Goal: Obtain resource: Download file/media

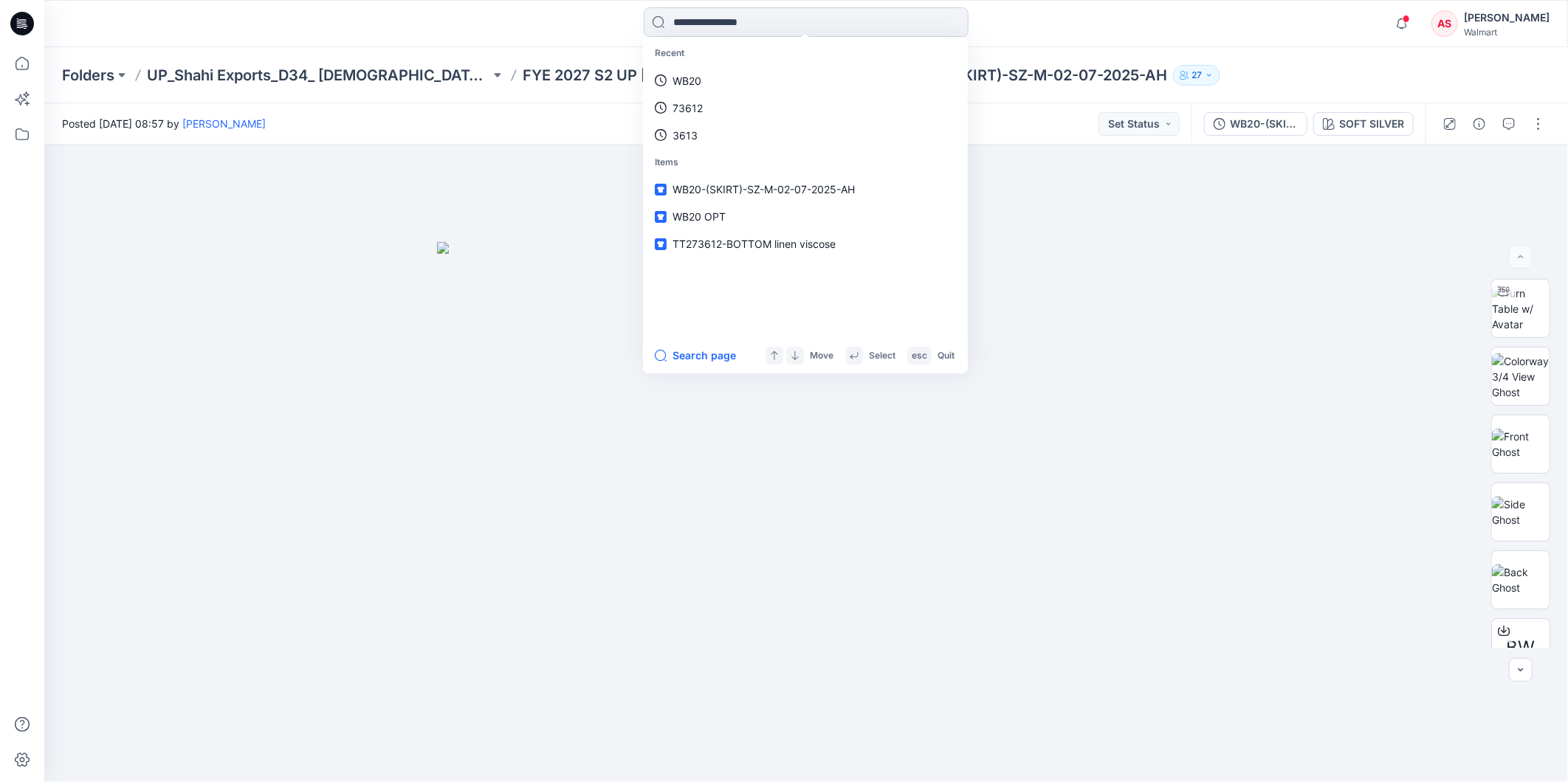
click at [751, 16] on input at bounding box center [806, 22] width 325 height 29
click at [699, 105] on p "73612" at bounding box center [687, 107] width 30 height 15
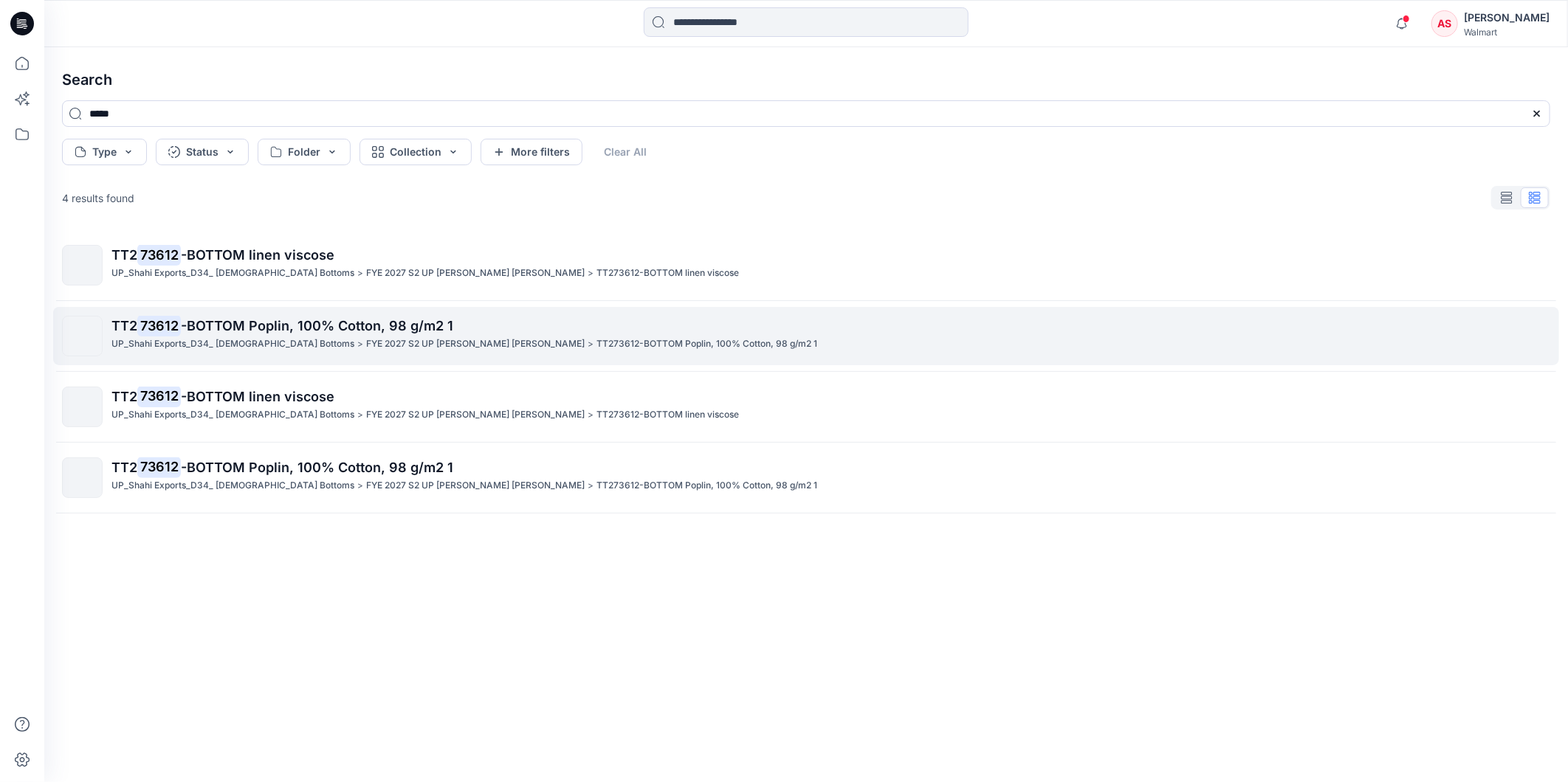
click at [248, 321] on span "-BOTTOM Poplin, 100% Cotton, 98 g/m2 1" at bounding box center [317, 325] width 273 height 15
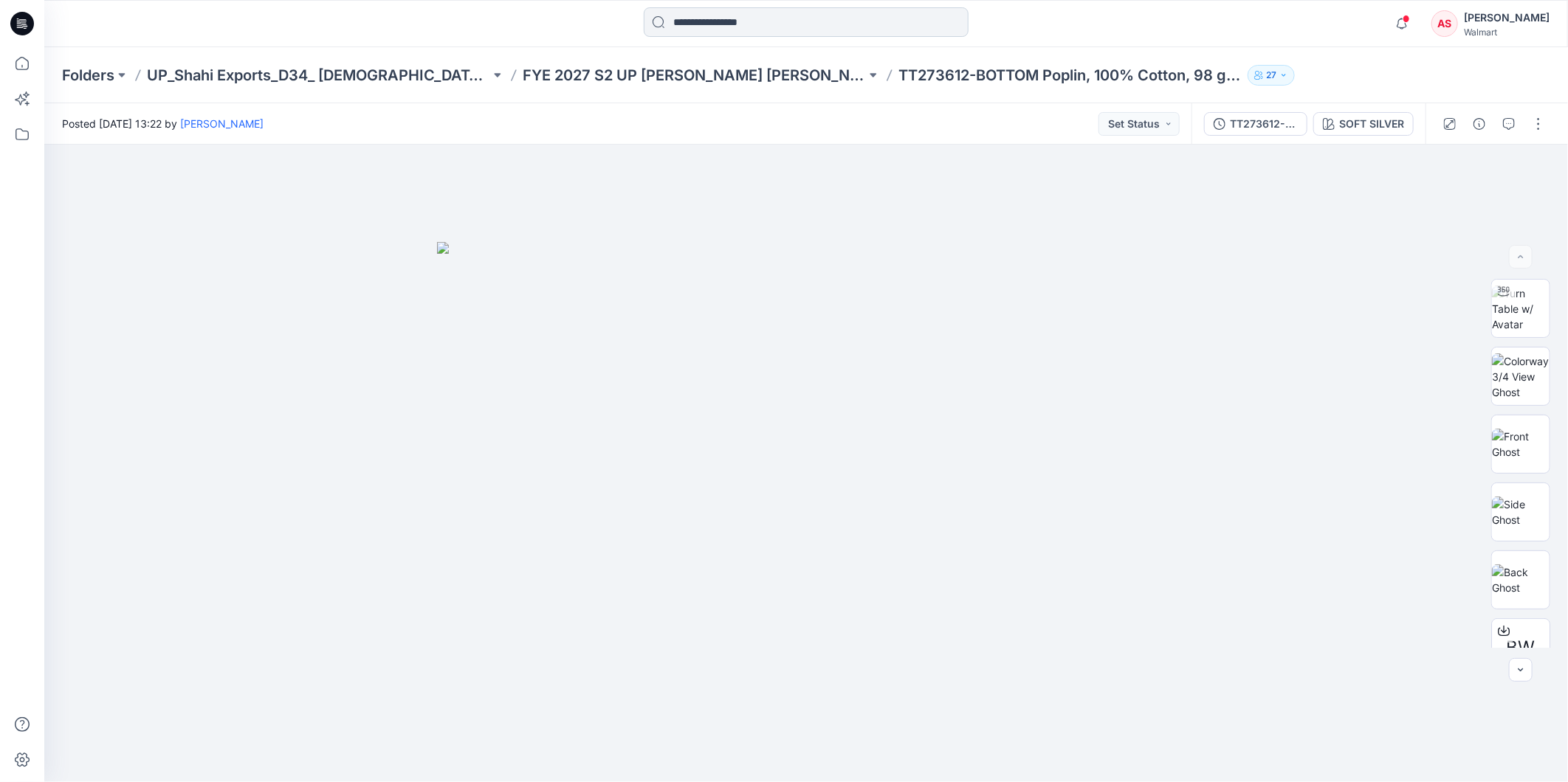
click at [705, 22] on input at bounding box center [806, 22] width 325 height 29
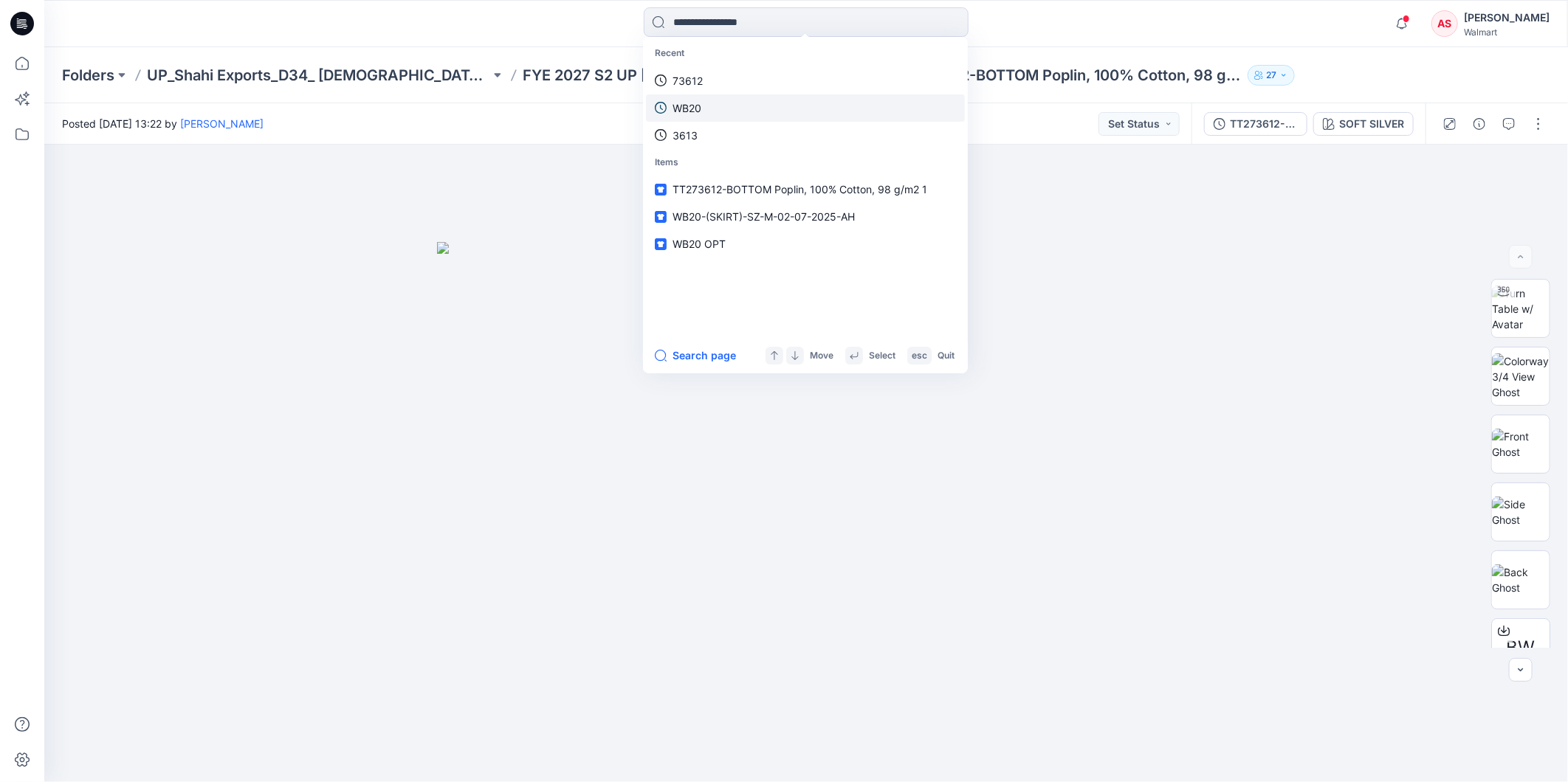
click at [688, 109] on p "WB20" at bounding box center [686, 107] width 28 height 15
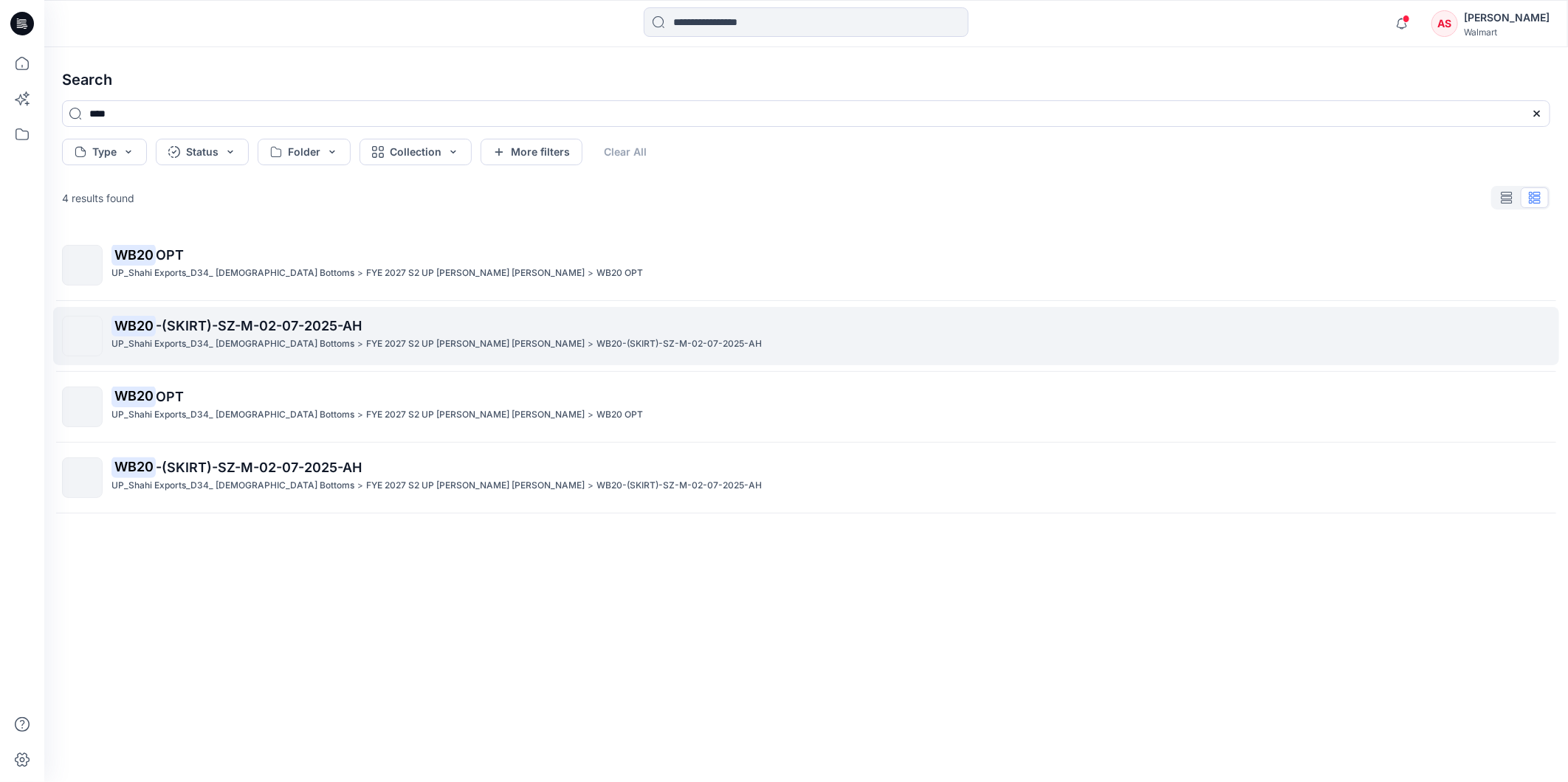
click at [237, 337] on p "UP_Shahi Exports_D34_ [DEMOGRAPHIC_DATA] Bottoms" at bounding box center [233, 344] width 243 height 15
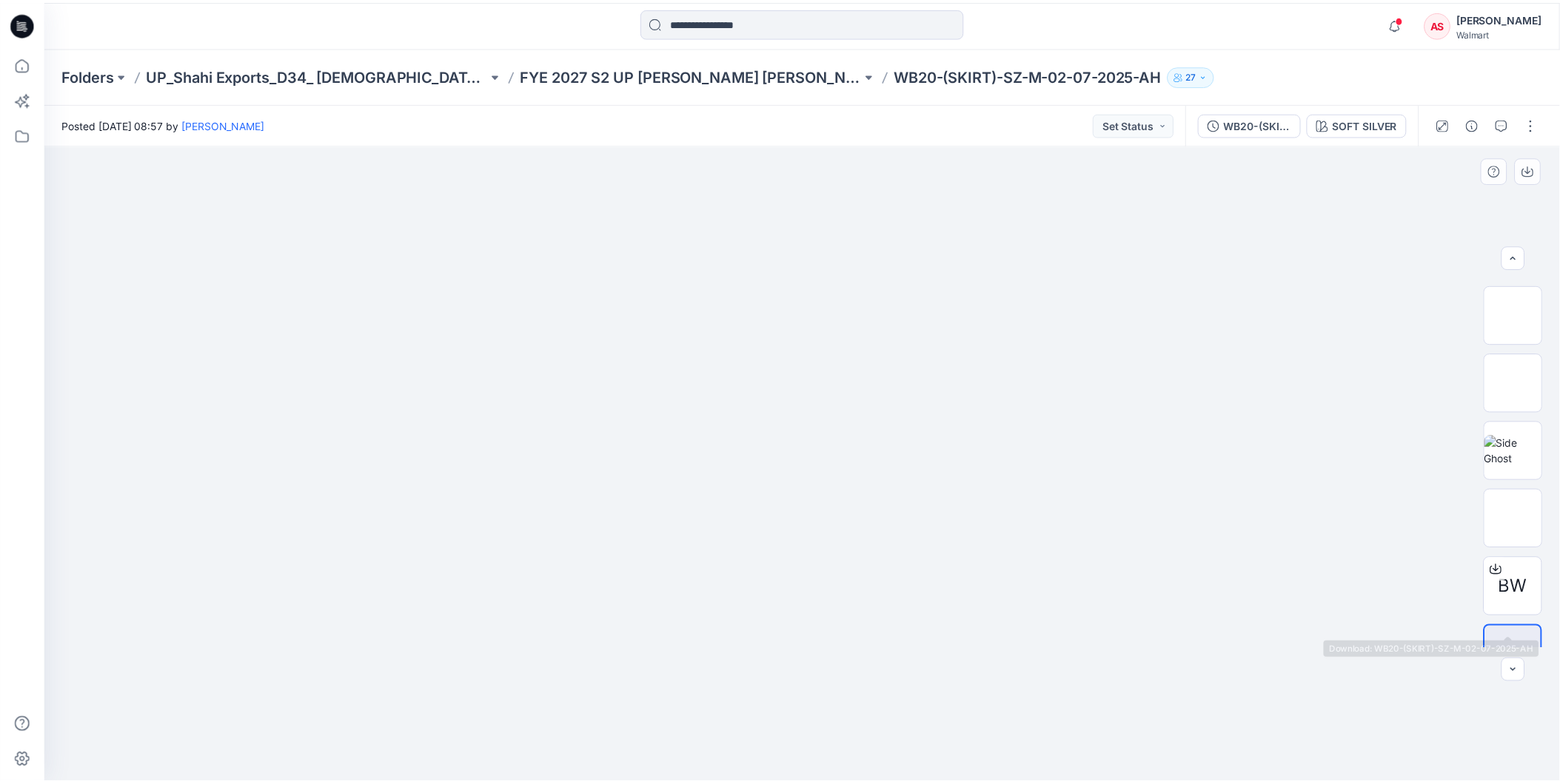
scroll to position [98, 0]
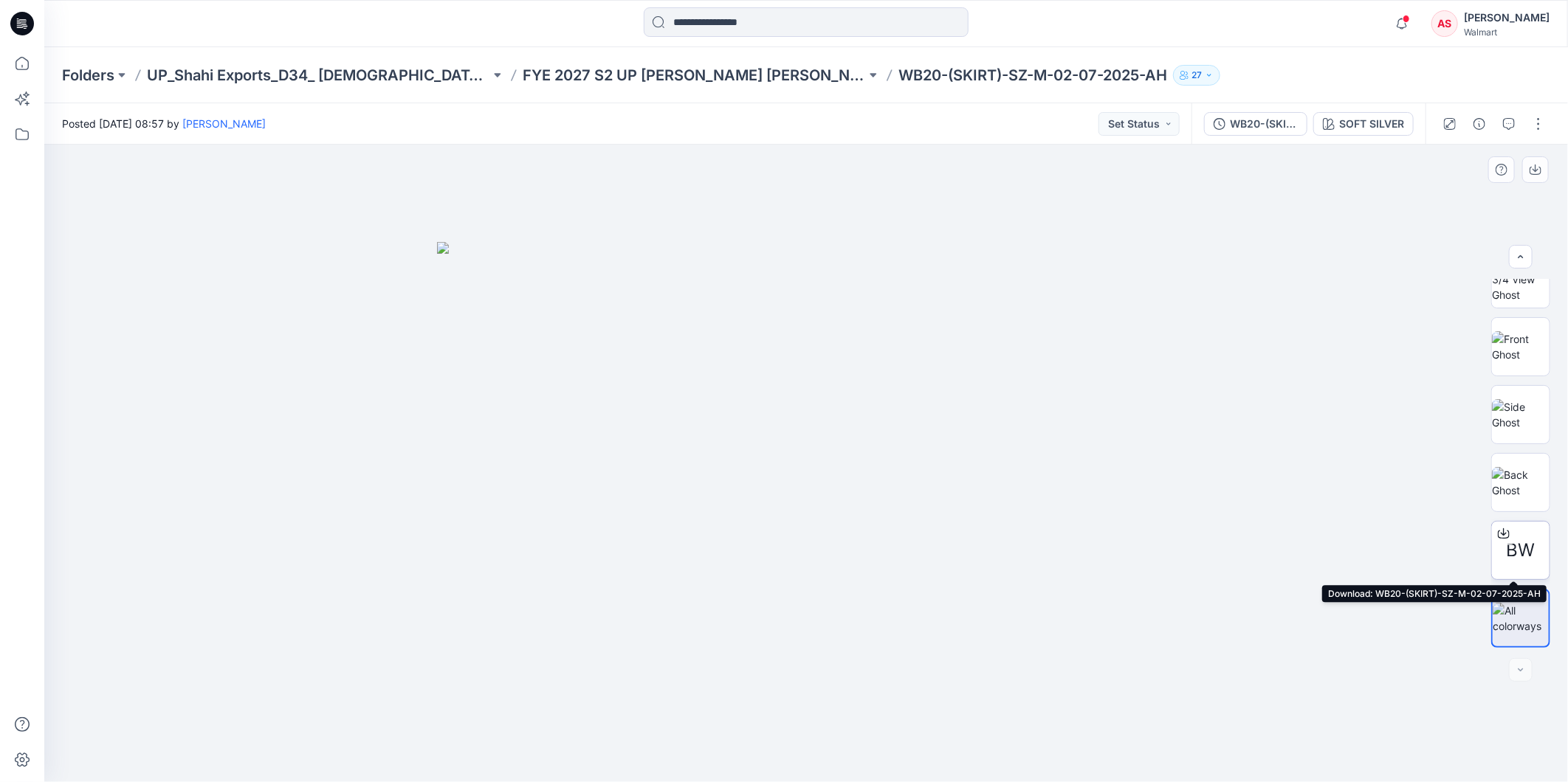
click at [1517, 544] on span "BW" at bounding box center [1521, 550] width 28 height 27
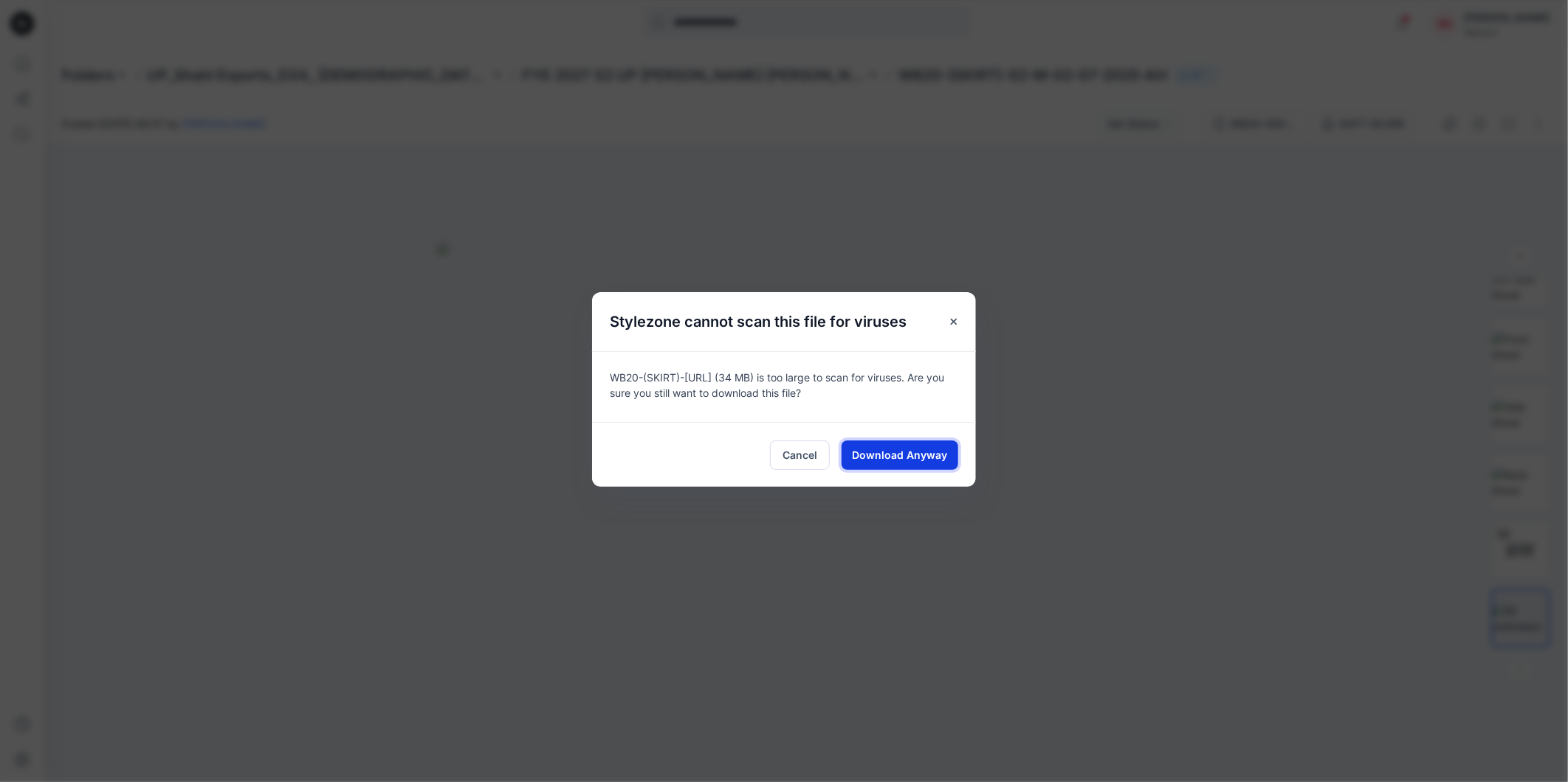
click at [896, 450] on span "Download Anyway" at bounding box center [900, 455] width 95 height 15
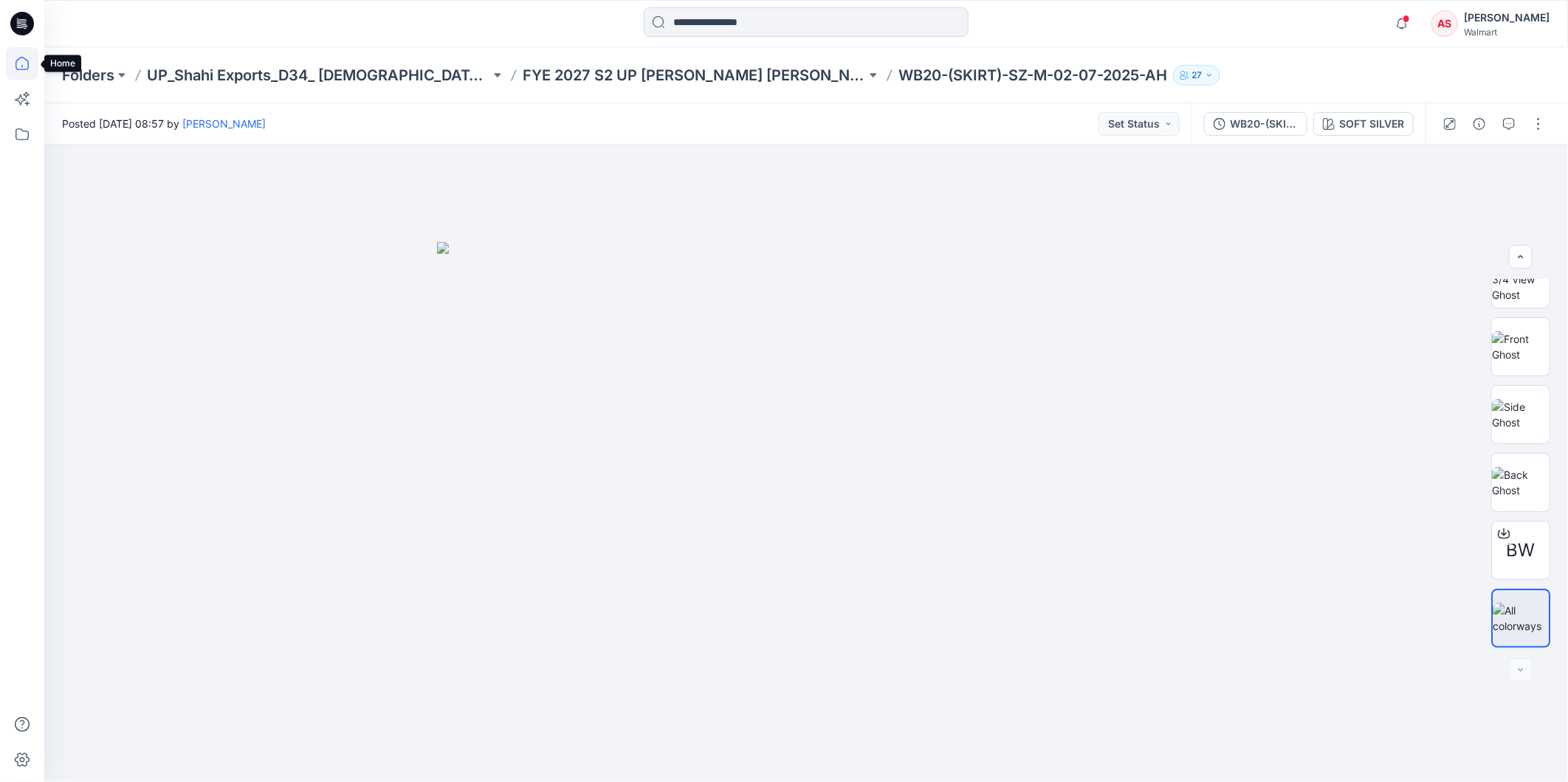
click at [28, 64] on icon at bounding box center [22, 63] width 33 height 33
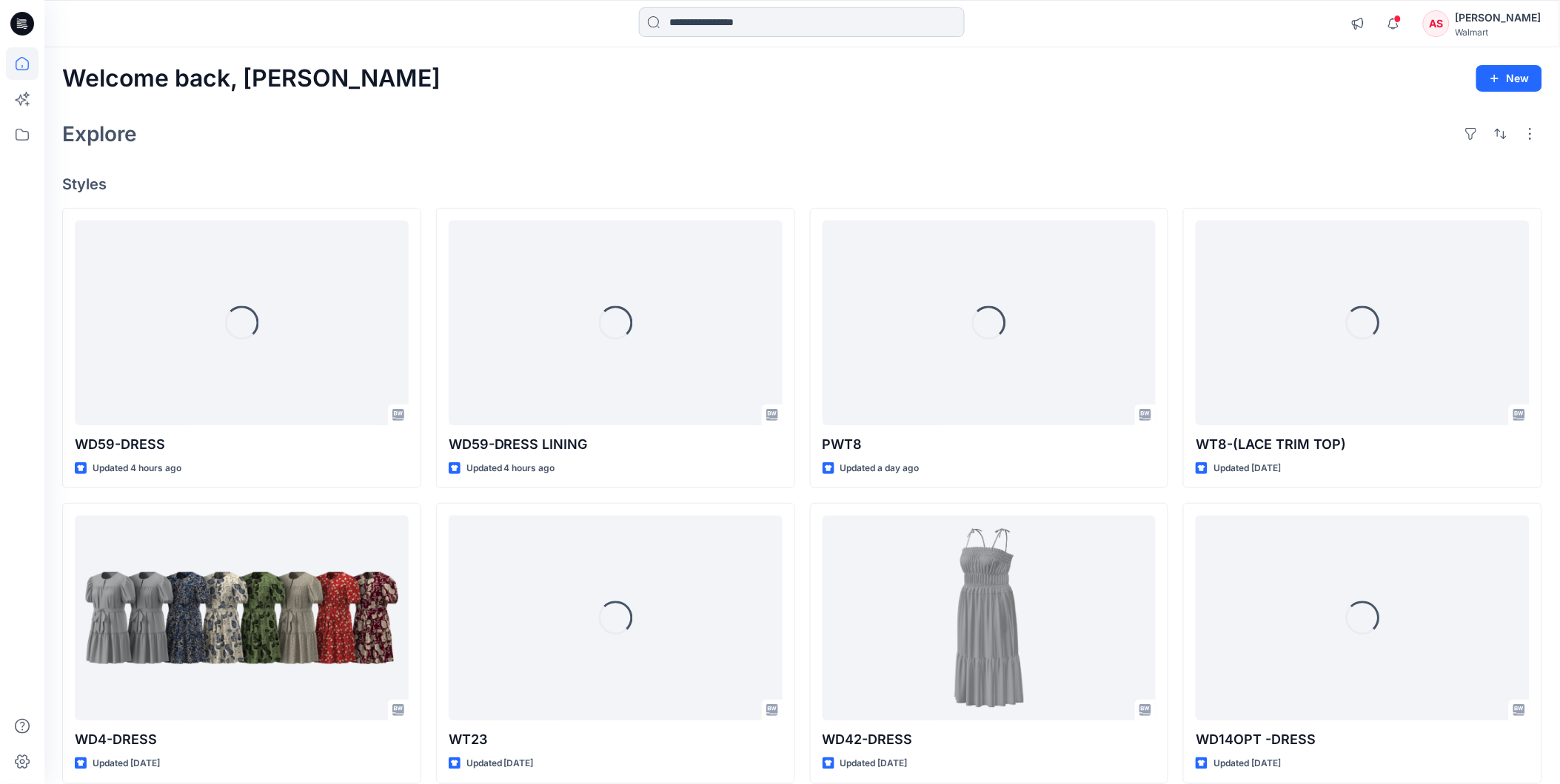
click at [700, 23] on input at bounding box center [802, 22] width 326 height 29
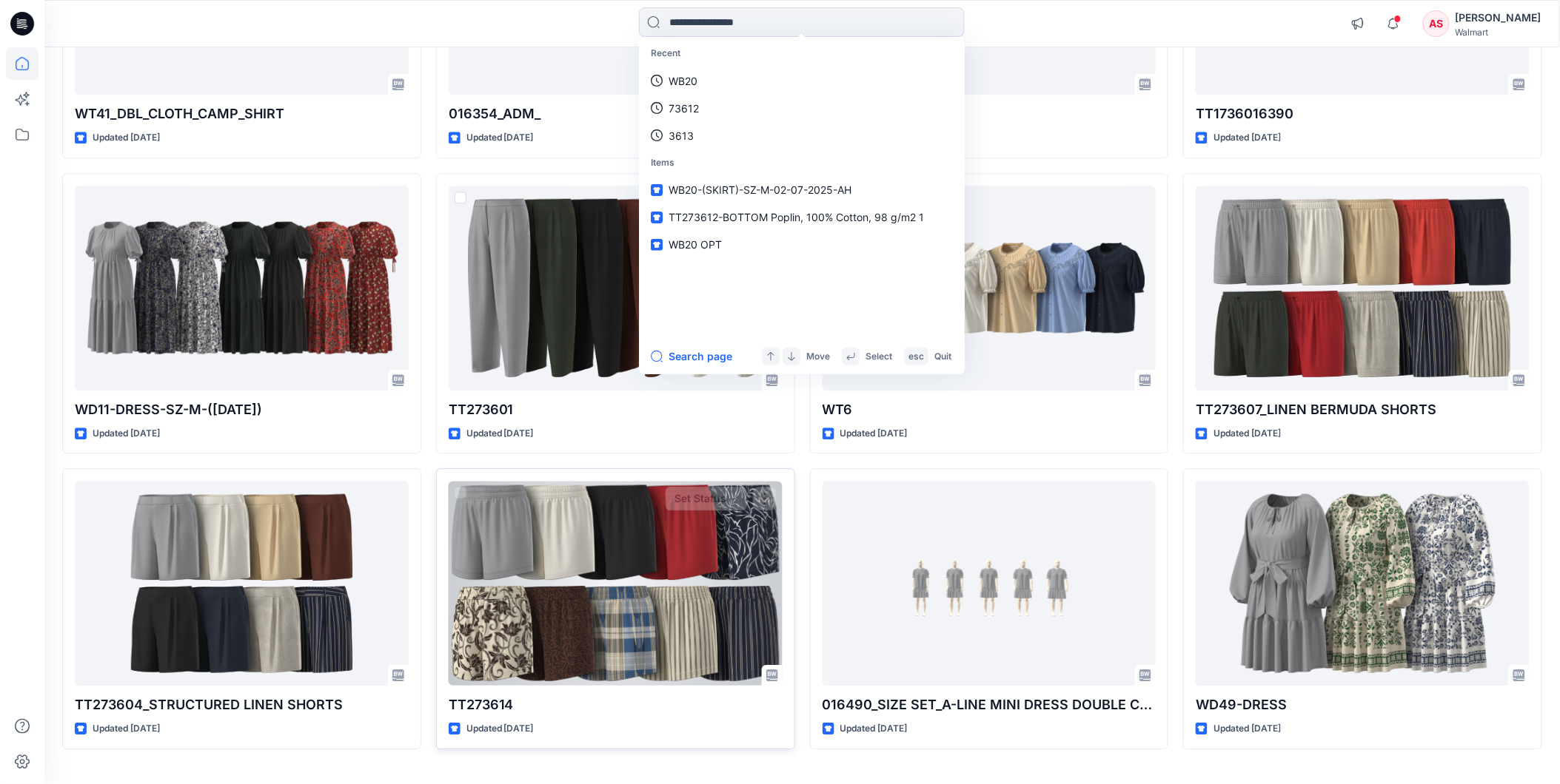
scroll to position [1253, 0]
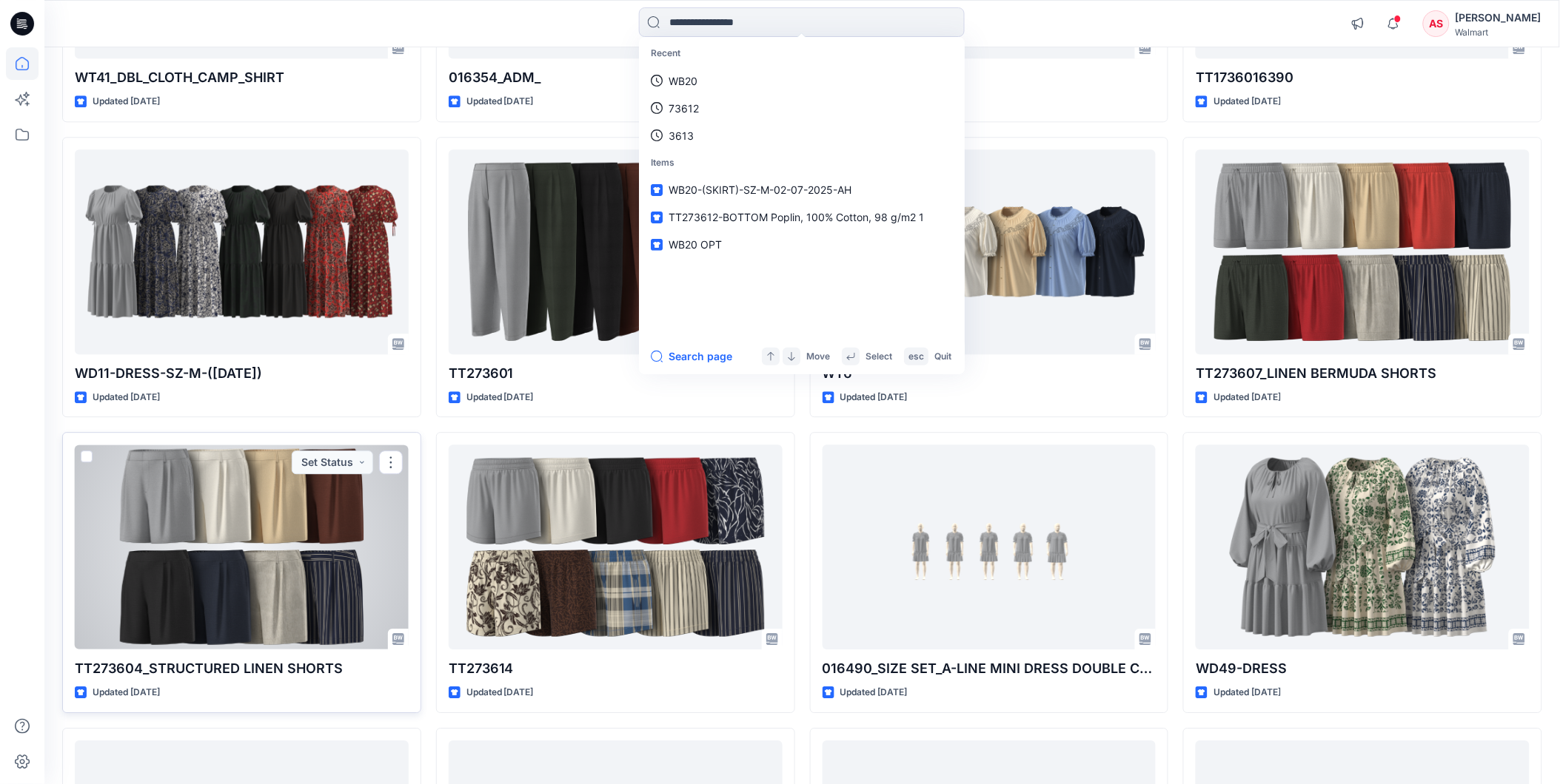
click at [220, 553] on div at bounding box center [242, 547] width 334 height 205
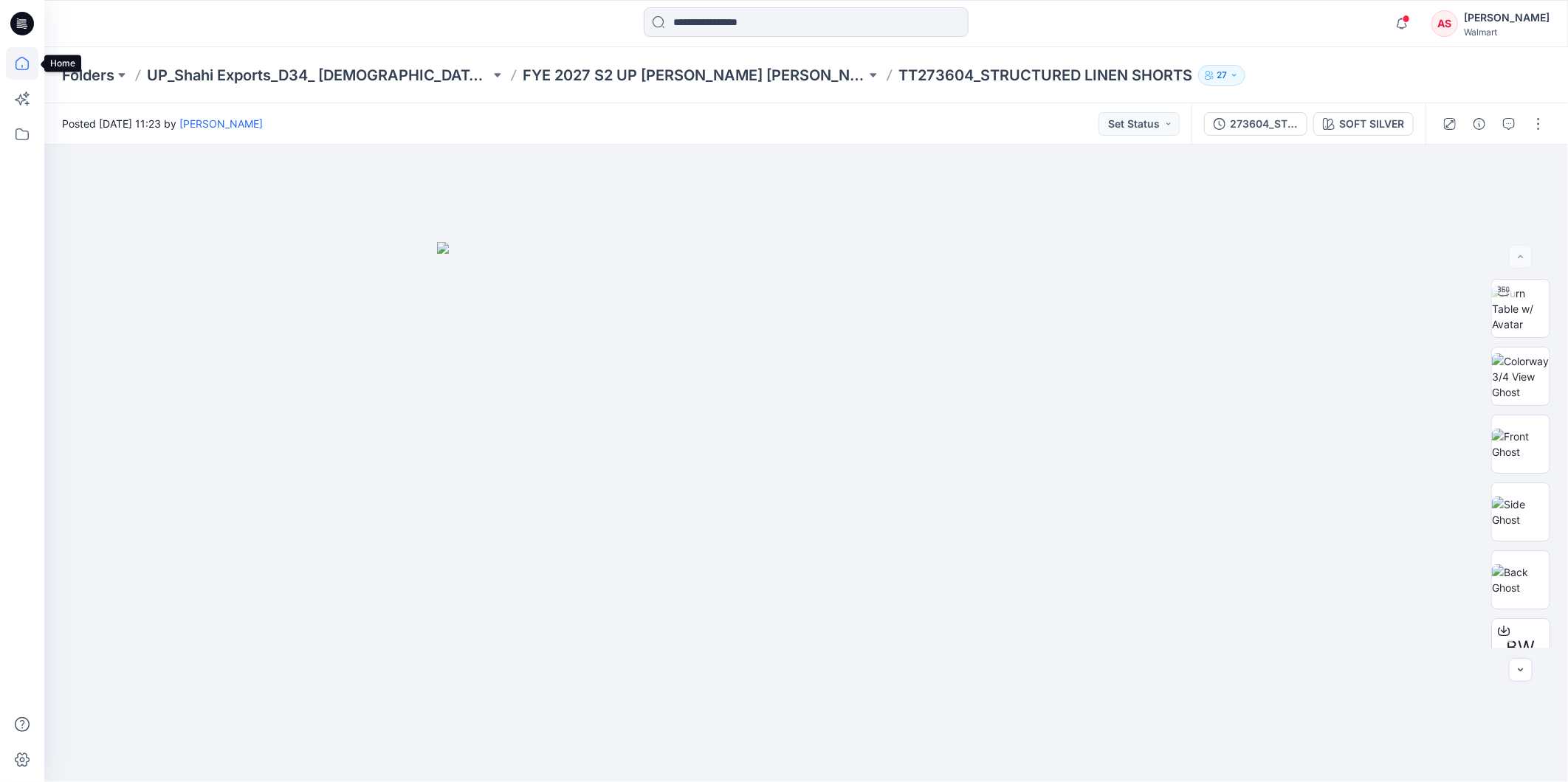
click at [24, 65] on icon at bounding box center [22, 63] width 33 height 33
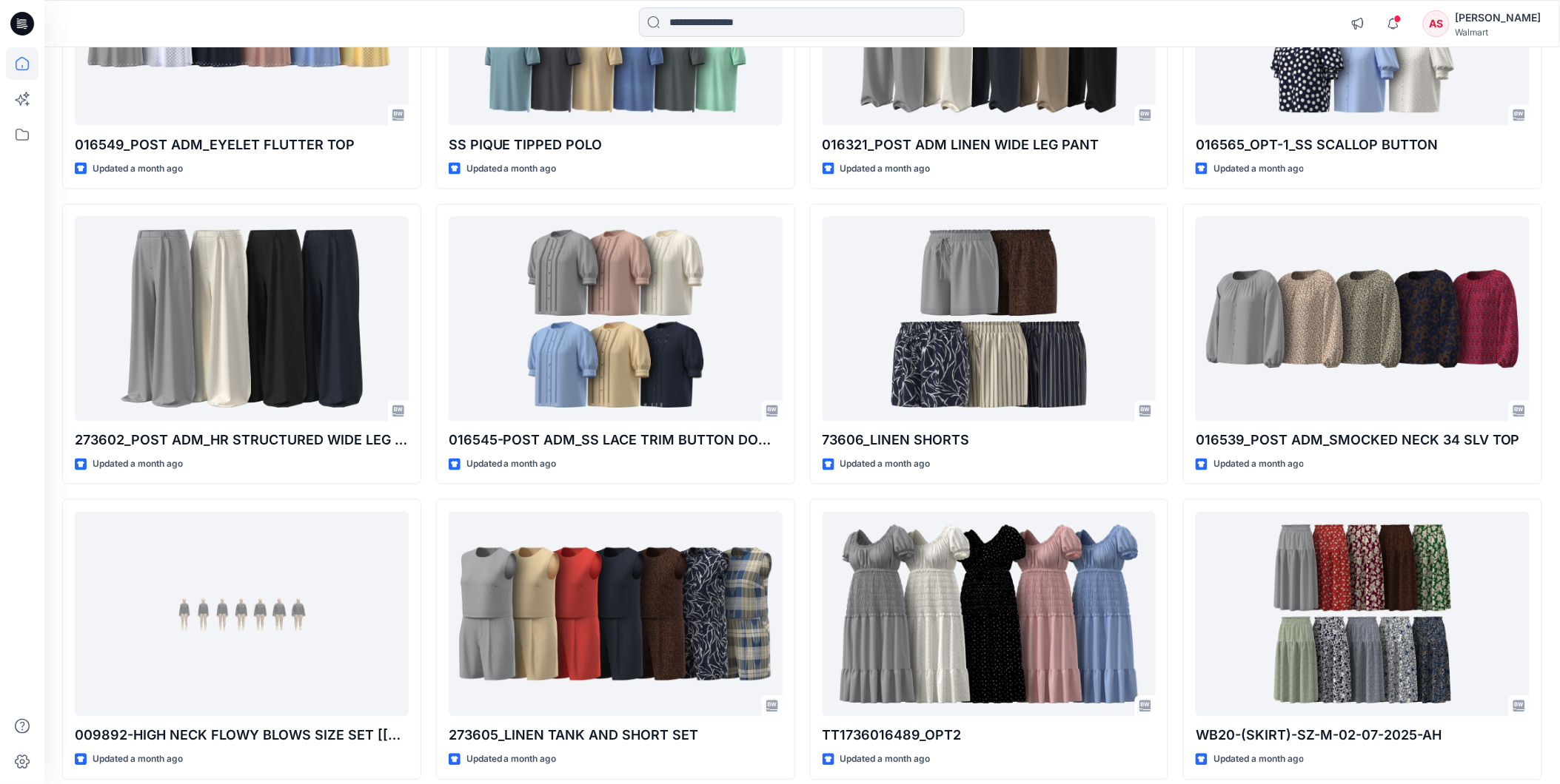
scroll to position [4736, 0]
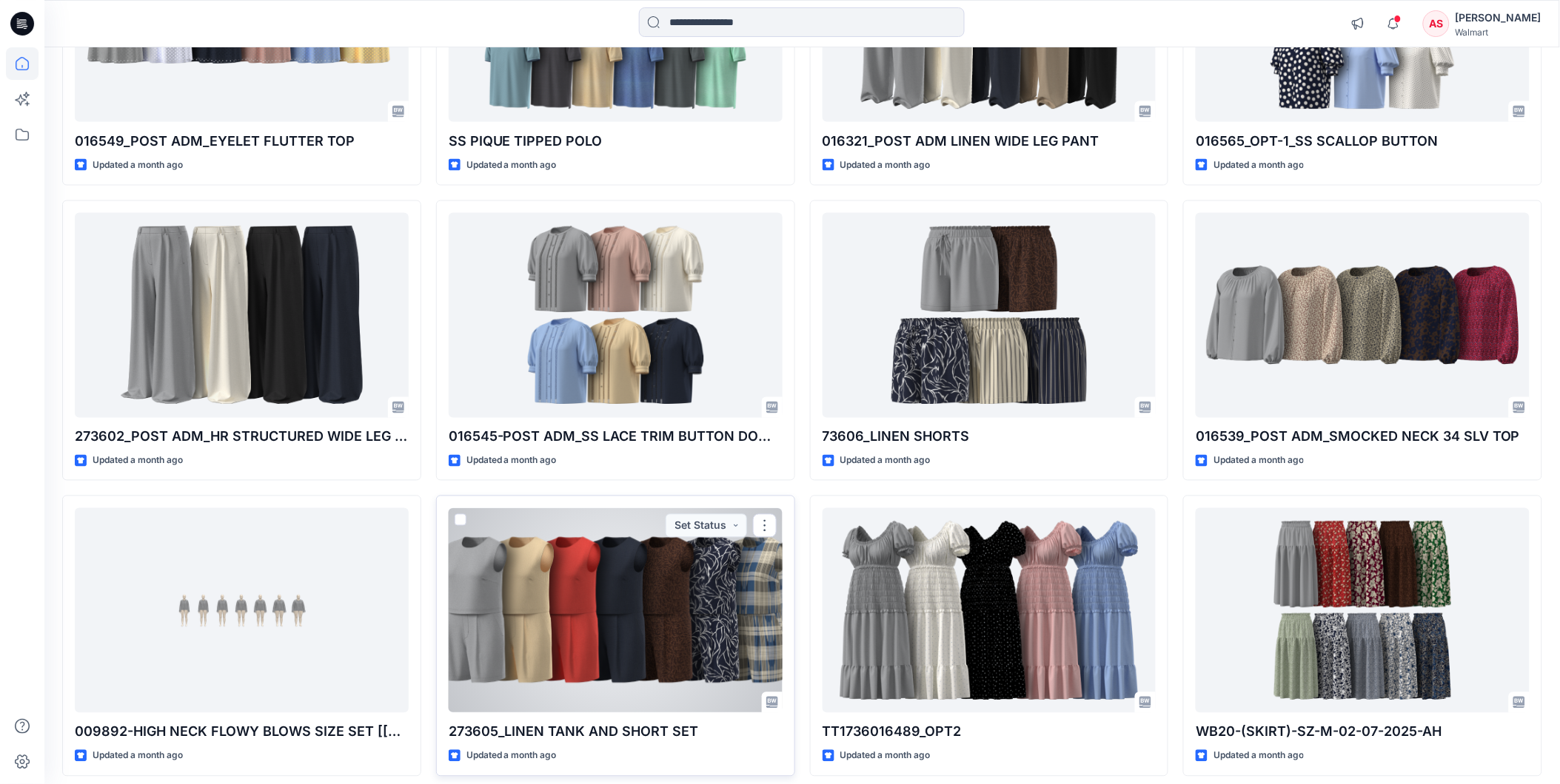
click at [581, 624] on div at bounding box center [616, 610] width 334 height 205
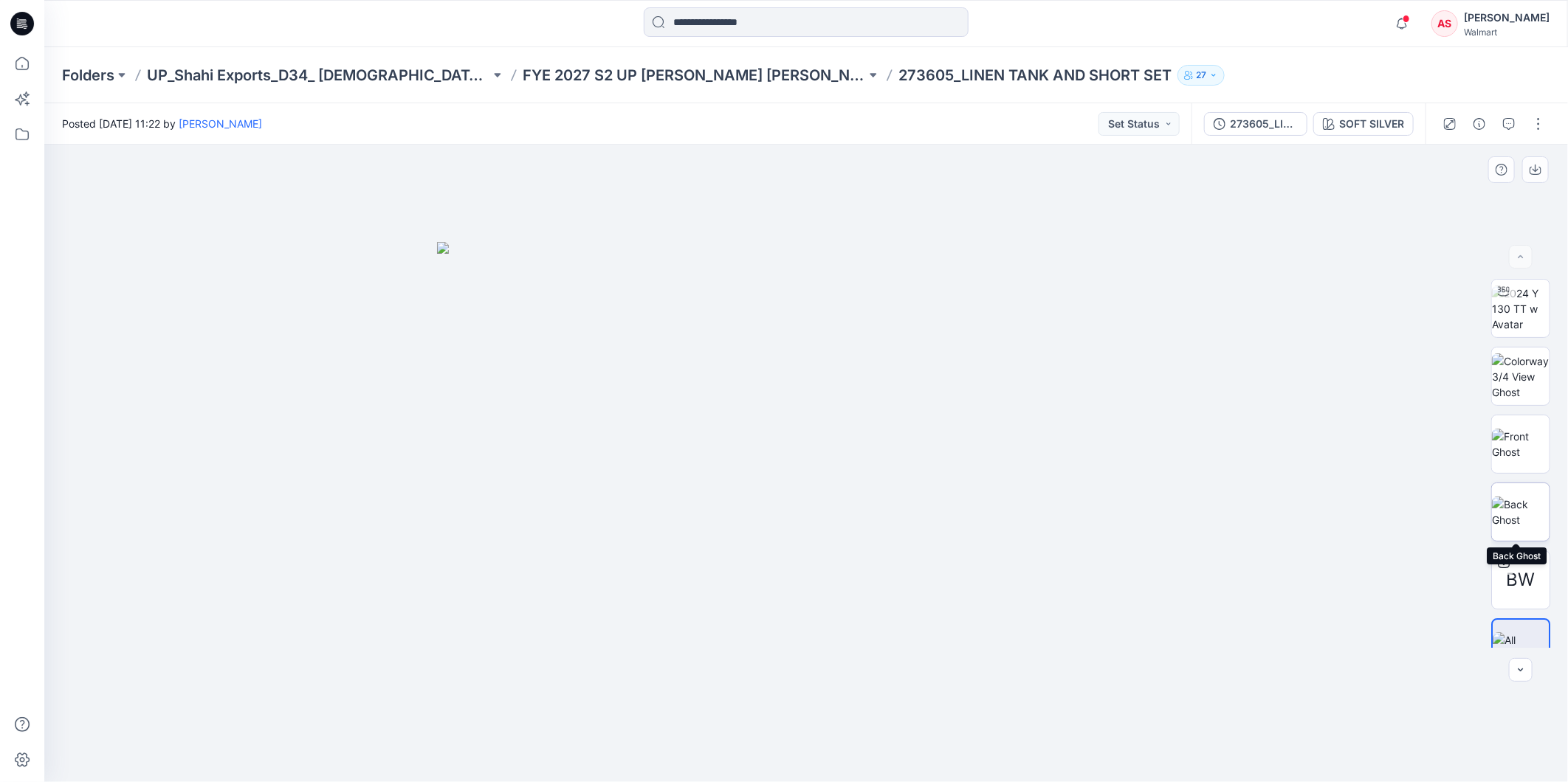
click at [1524, 496] on img at bounding box center [1521, 512] width 58 height 31
click at [24, 62] on icon at bounding box center [22, 63] width 33 height 33
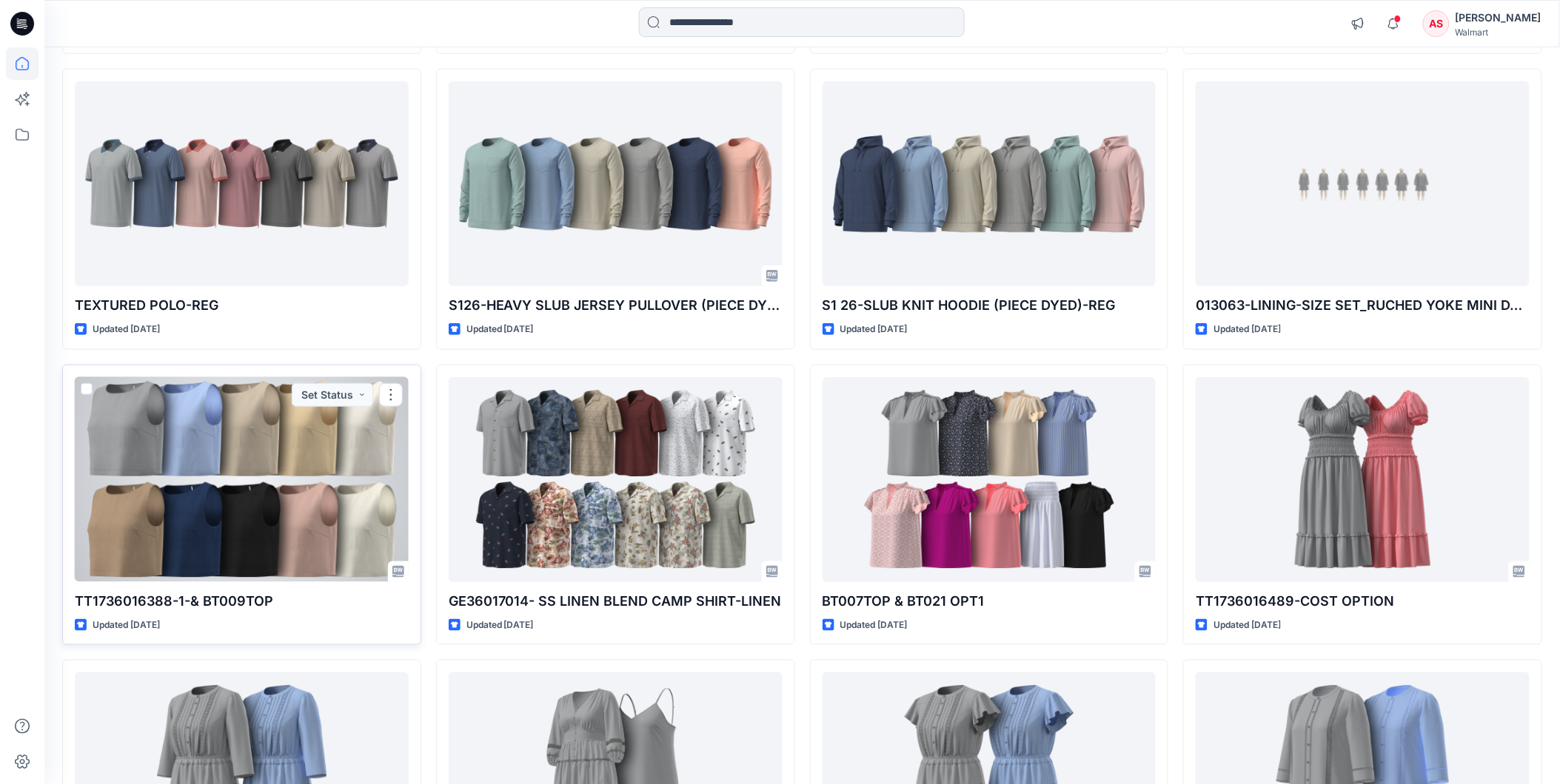
scroll to position [6427, 0]
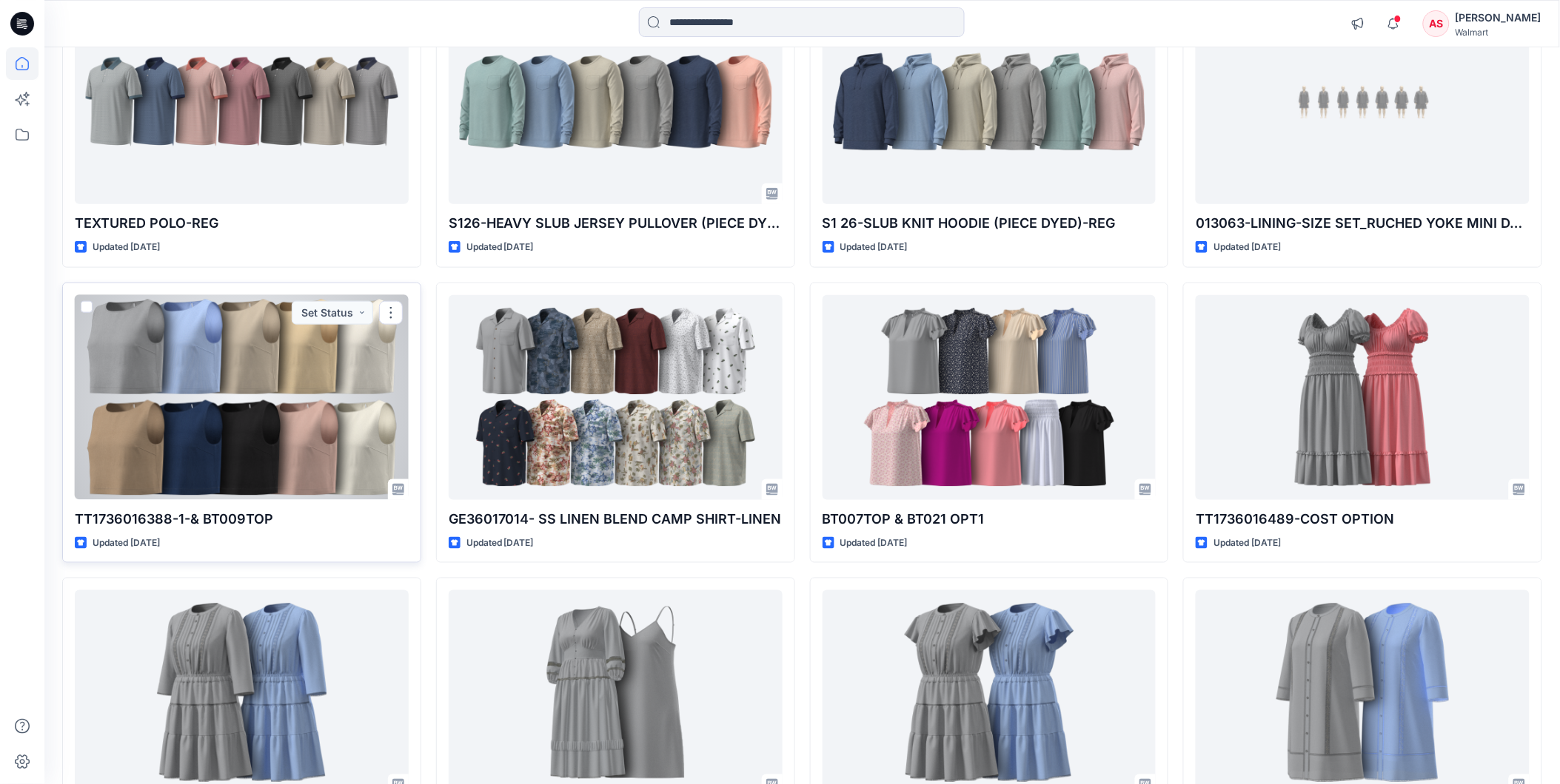
click at [311, 343] on div at bounding box center [242, 397] width 334 height 205
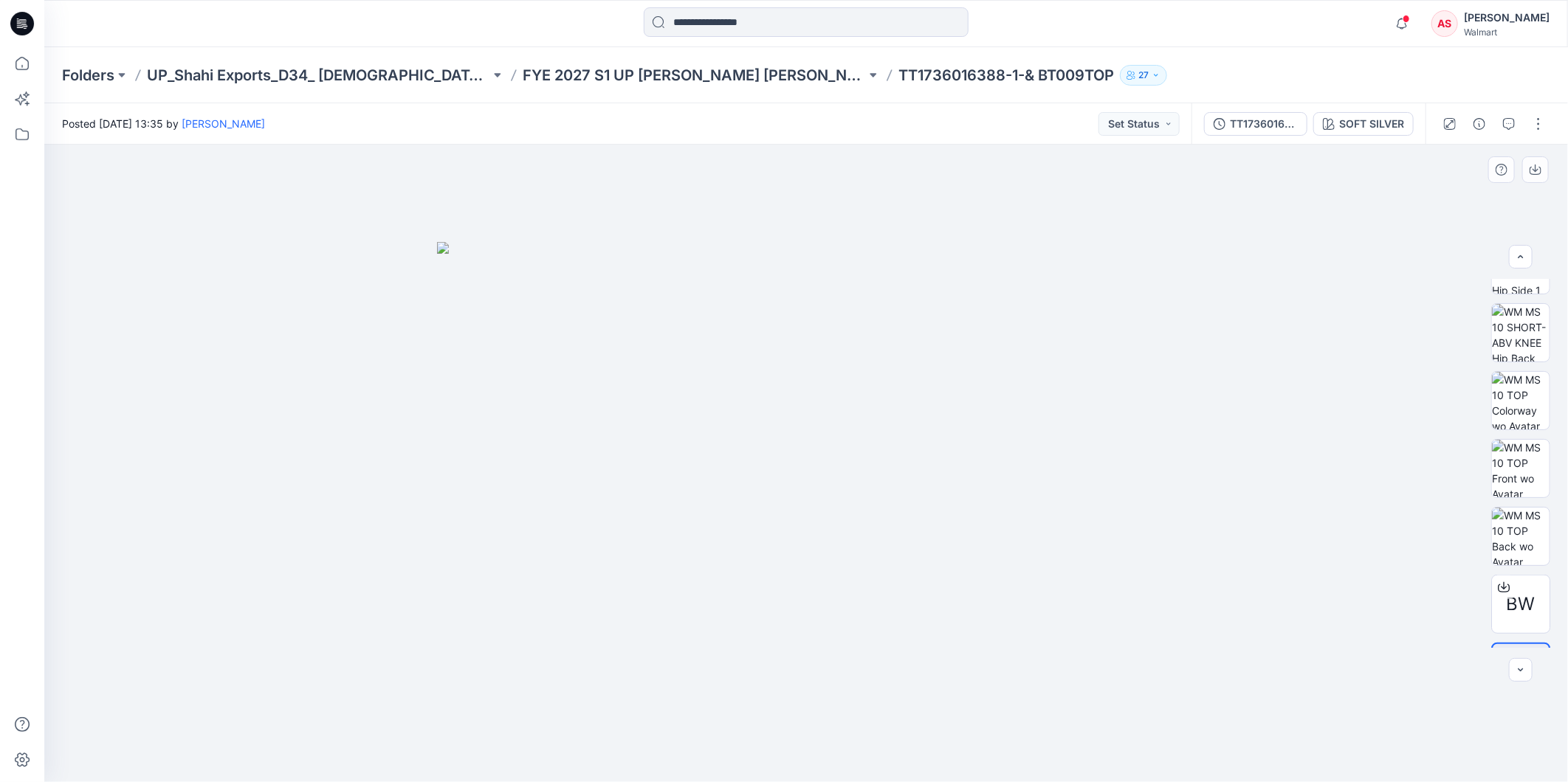
scroll to position [655, 0]
